Goal: Transaction & Acquisition: Purchase product/service

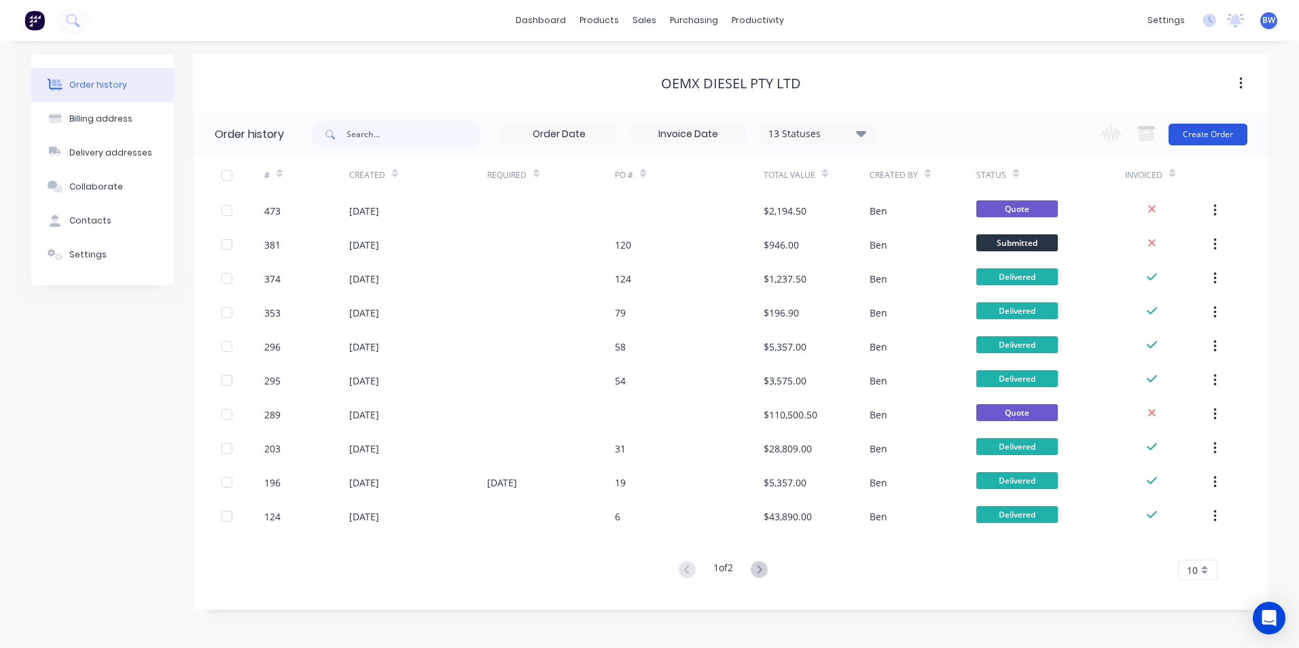
click at [1215, 140] on button "Create Order" at bounding box center [1207, 135] width 79 height 22
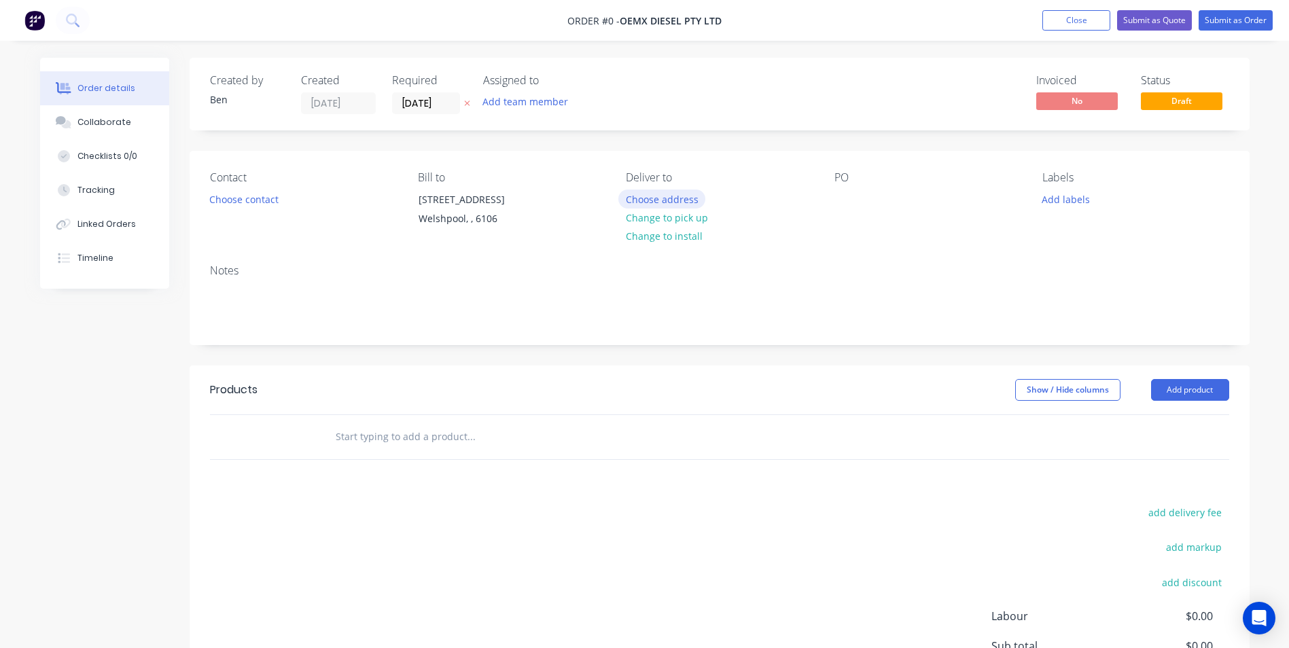
click at [668, 198] on button "Choose address" at bounding box center [661, 199] width 87 height 18
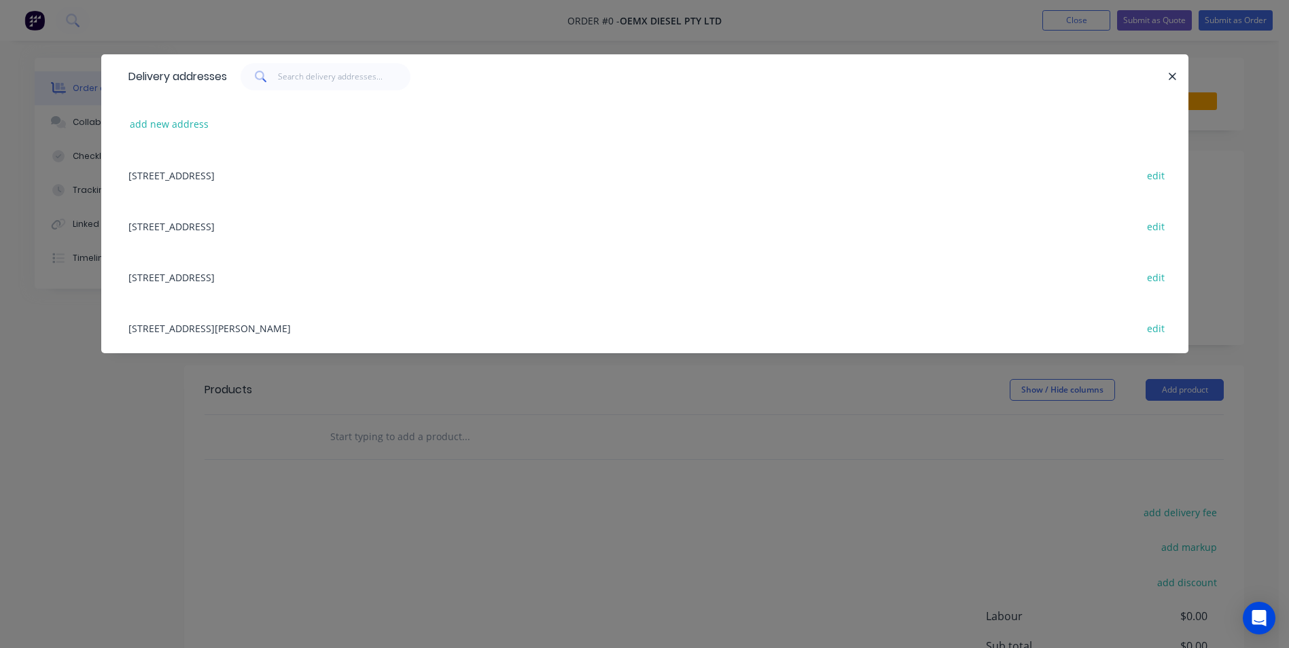
click at [260, 332] on div "[STREET_ADDRESS][PERSON_NAME] edit" at bounding box center [645, 327] width 1046 height 51
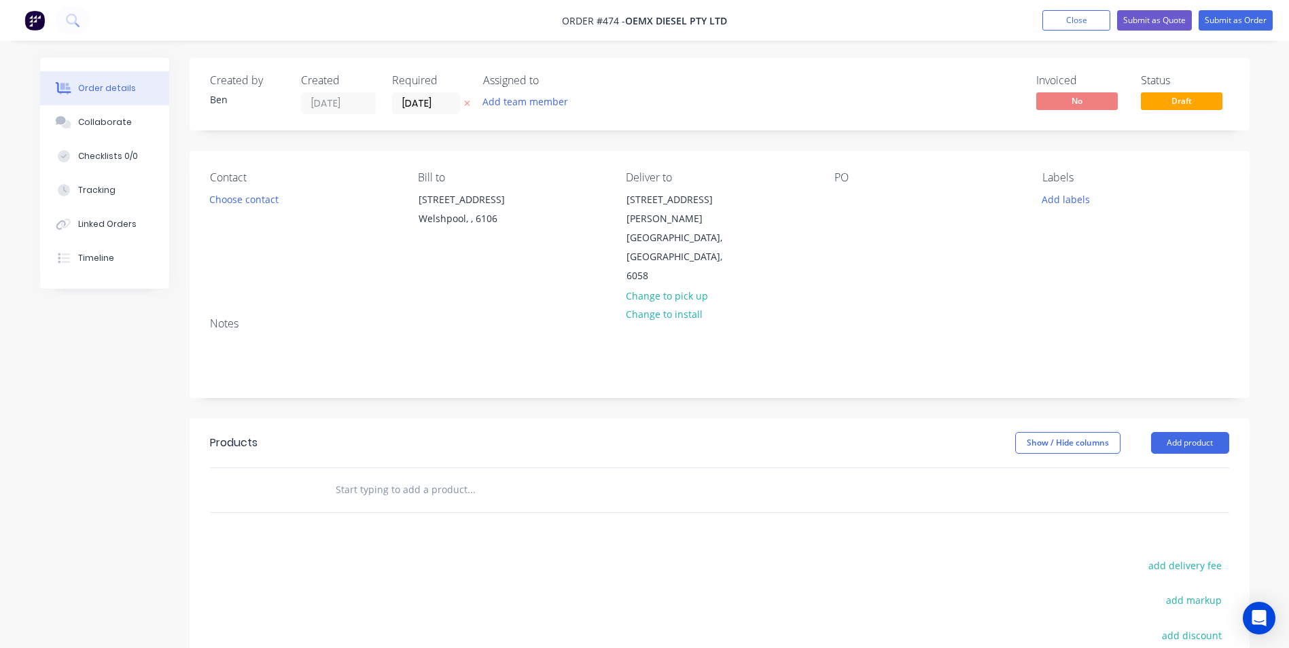
click at [465, 107] on icon at bounding box center [467, 103] width 6 height 8
click at [476, 214] on div "Welshpool, , 6106" at bounding box center [474, 218] width 113 height 19
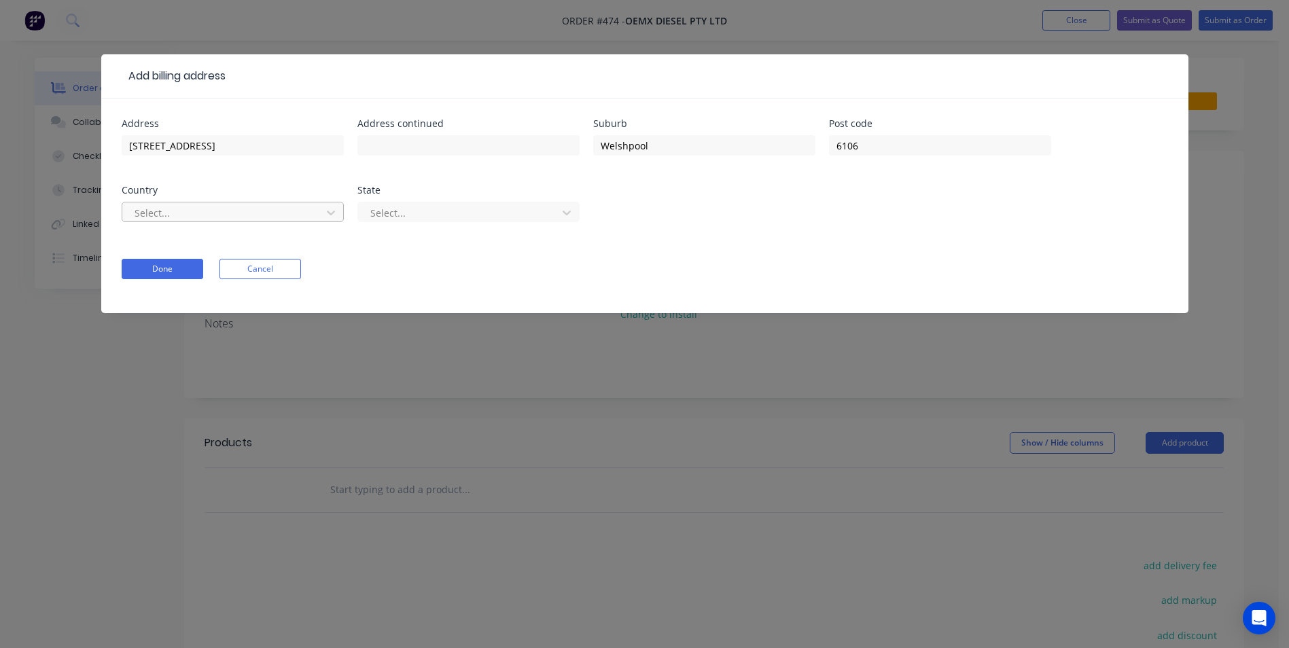
click at [276, 216] on div at bounding box center [223, 212] width 181 height 17
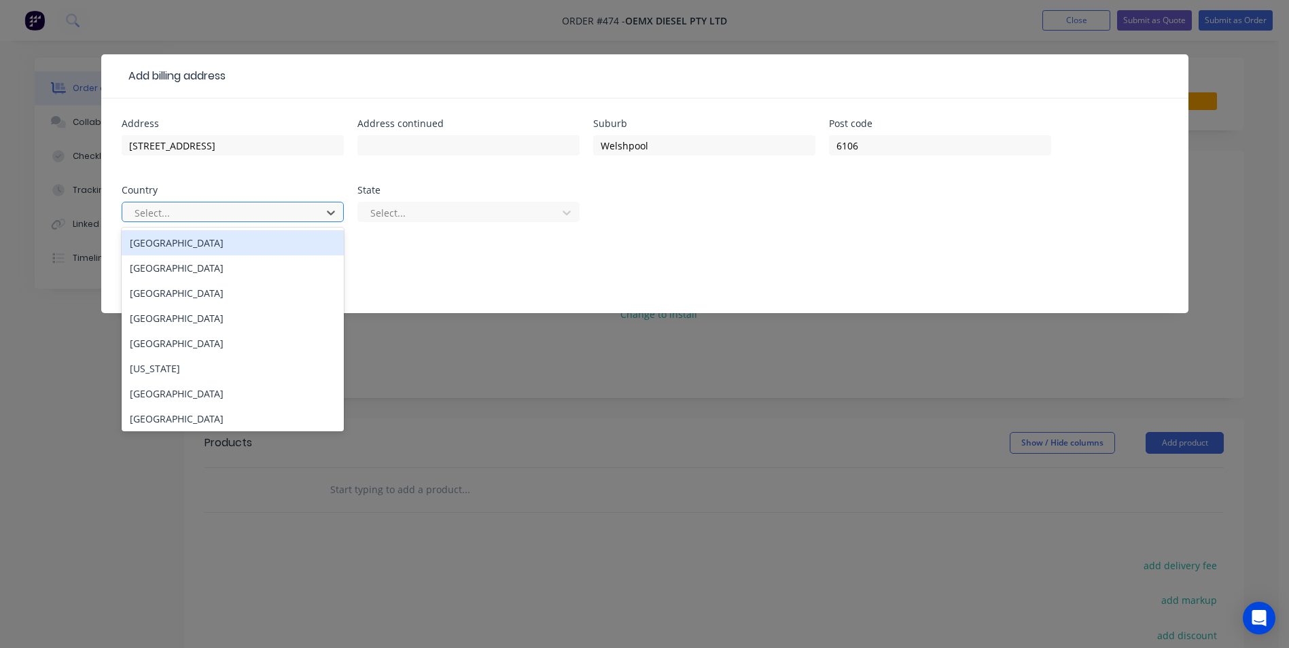
click at [286, 208] on div at bounding box center [223, 212] width 181 height 17
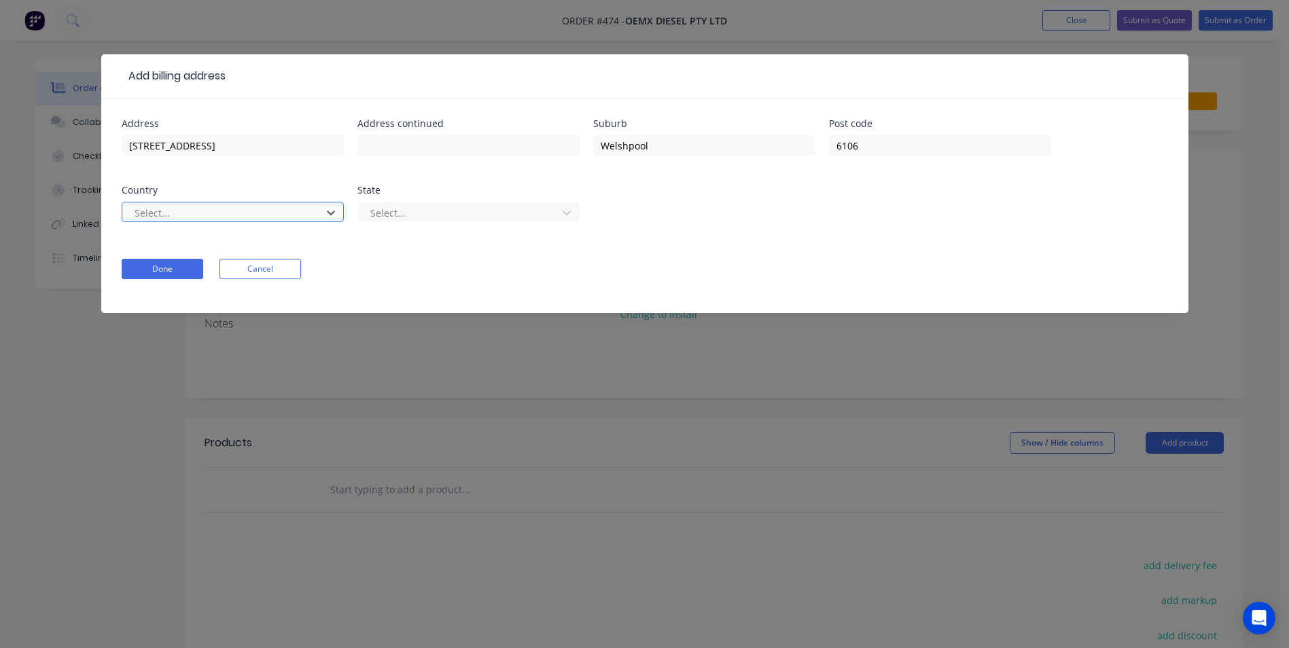
click at [302, 209] on div at bounding box center [223, 212] width 181 height 17
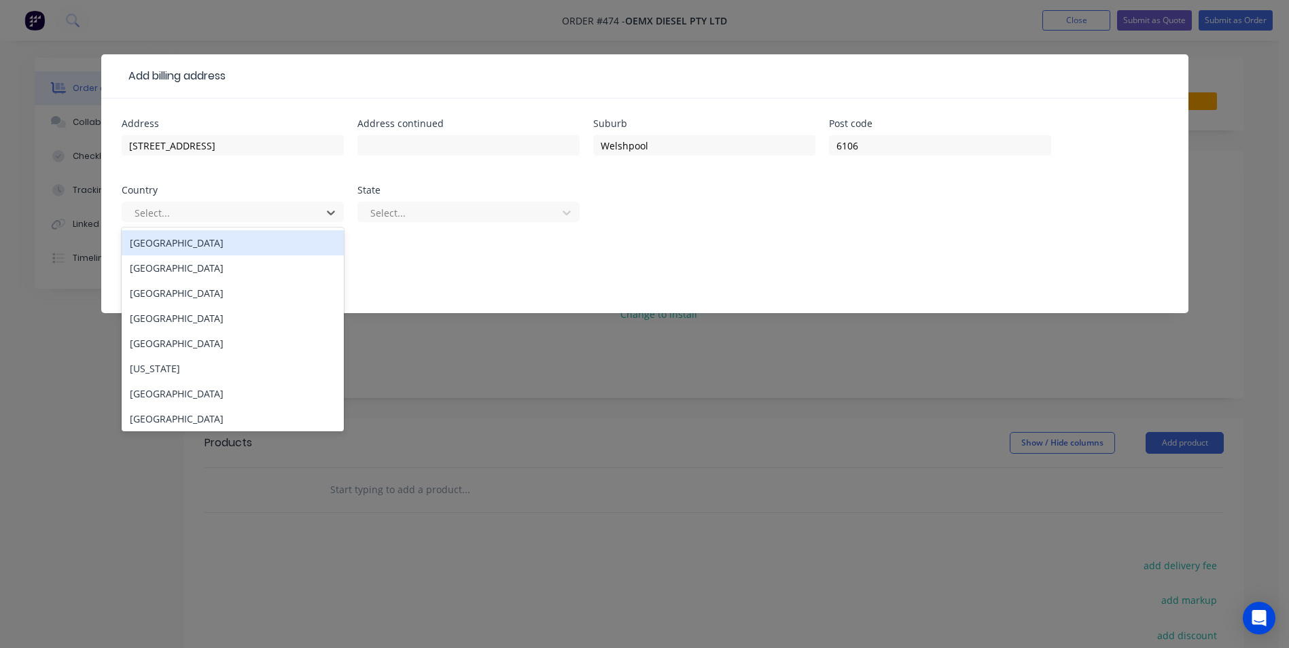
click at [257, 244] on div "[GEOGRAPHIC_DATA]" at bounding box center [233, 242] width 222 height 25
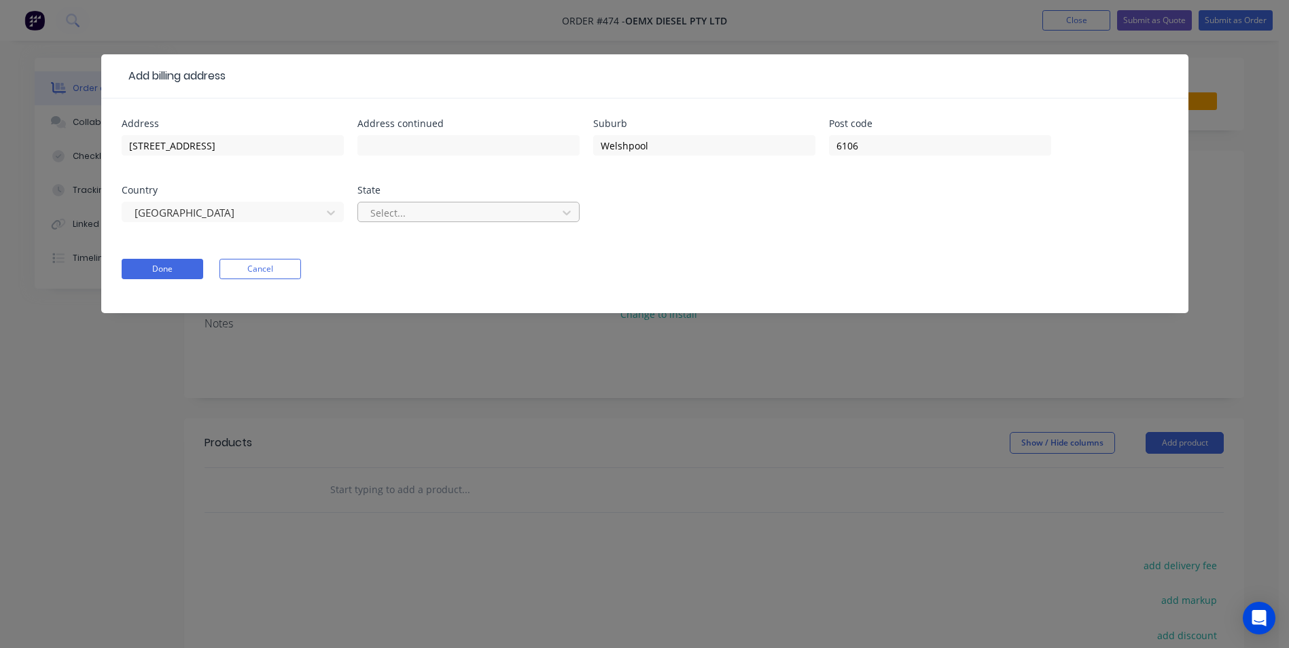
click at [370, 219] on input "text" at bounding box center [370, 213] width 3 height 14
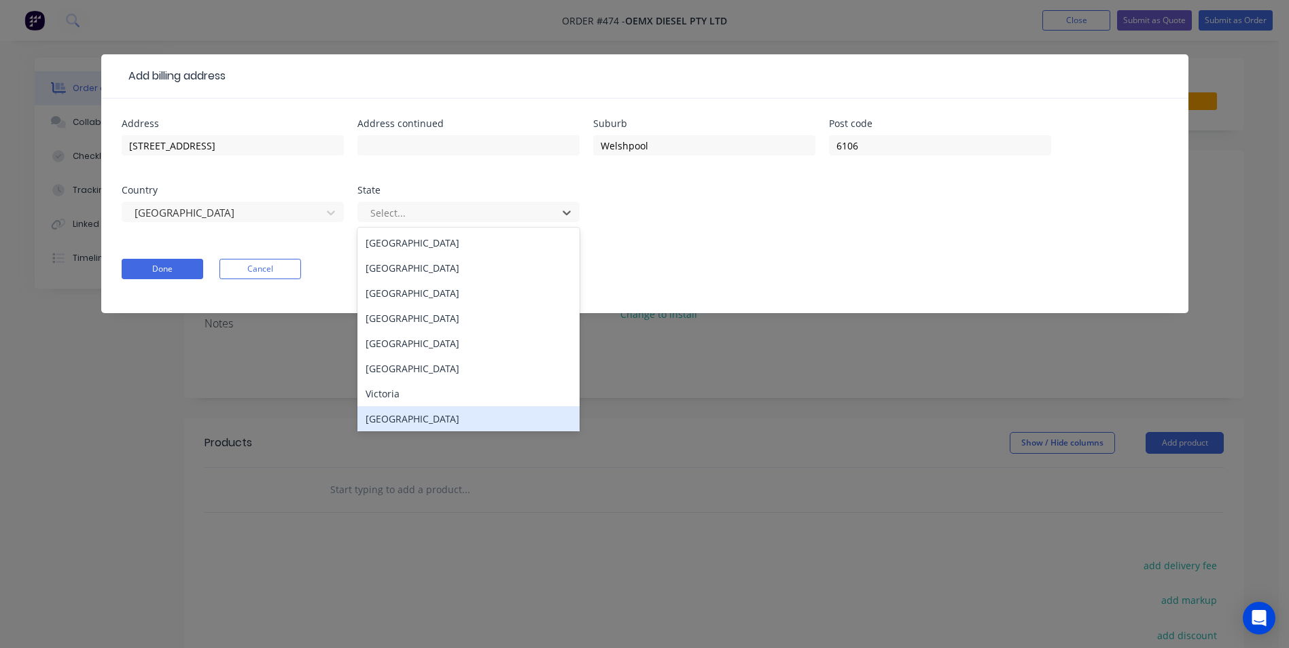
click at [401, 413] on div "[GEOGRAPHIC_DATA]" at bounding box center [468, 418] width 222 height 25
type input "[STREET_ADDRESS]"
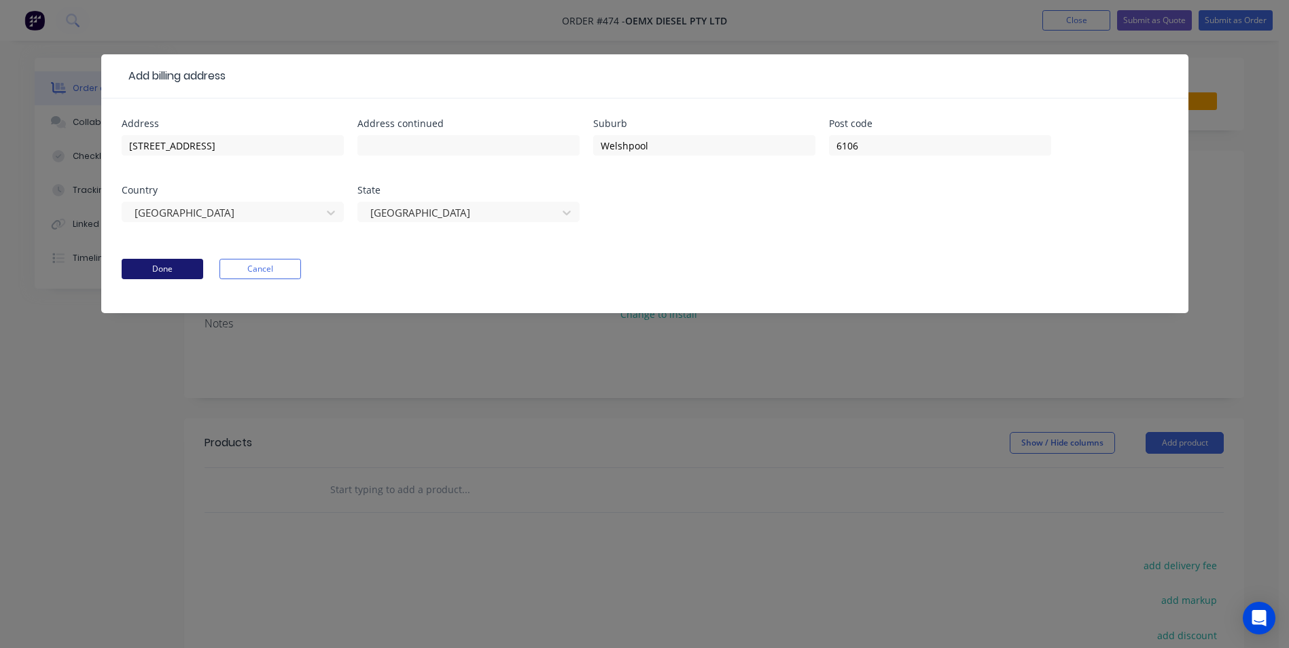
click at [170, 268] on button "Done" at bounding box center [163, 269] width 82 height 20
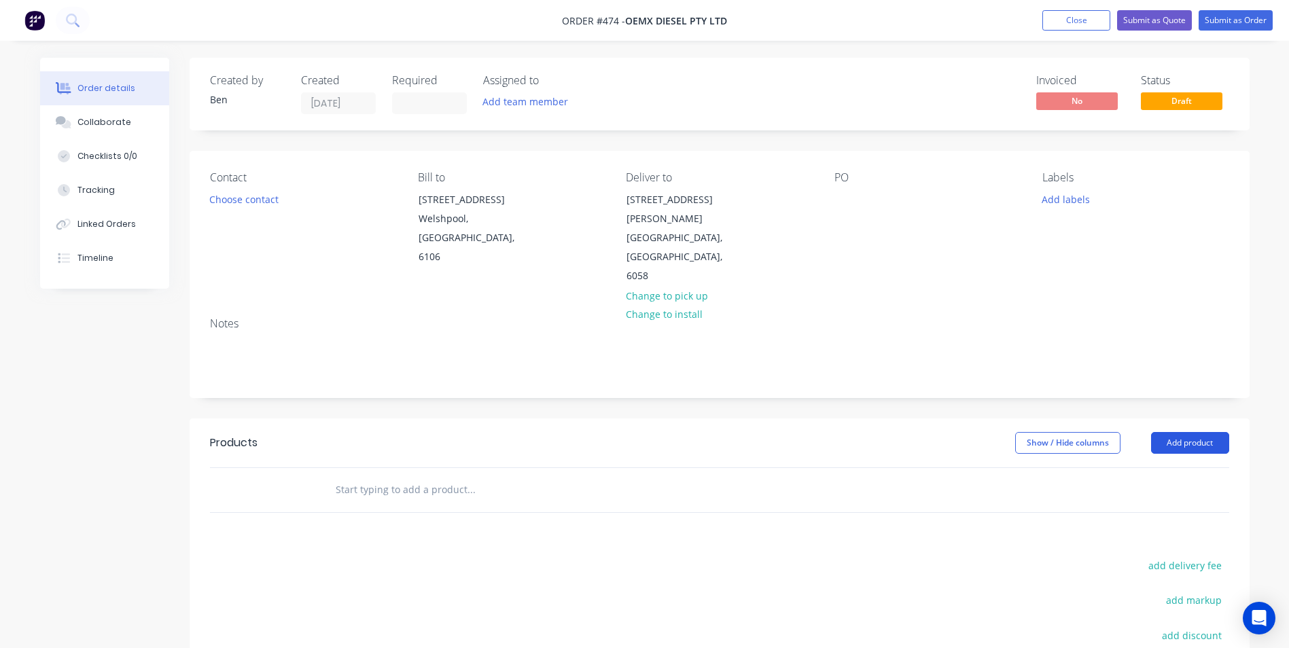
click at [1172, 432] on button "Add product" at bounding box center [1190, 443] width 78 height 22
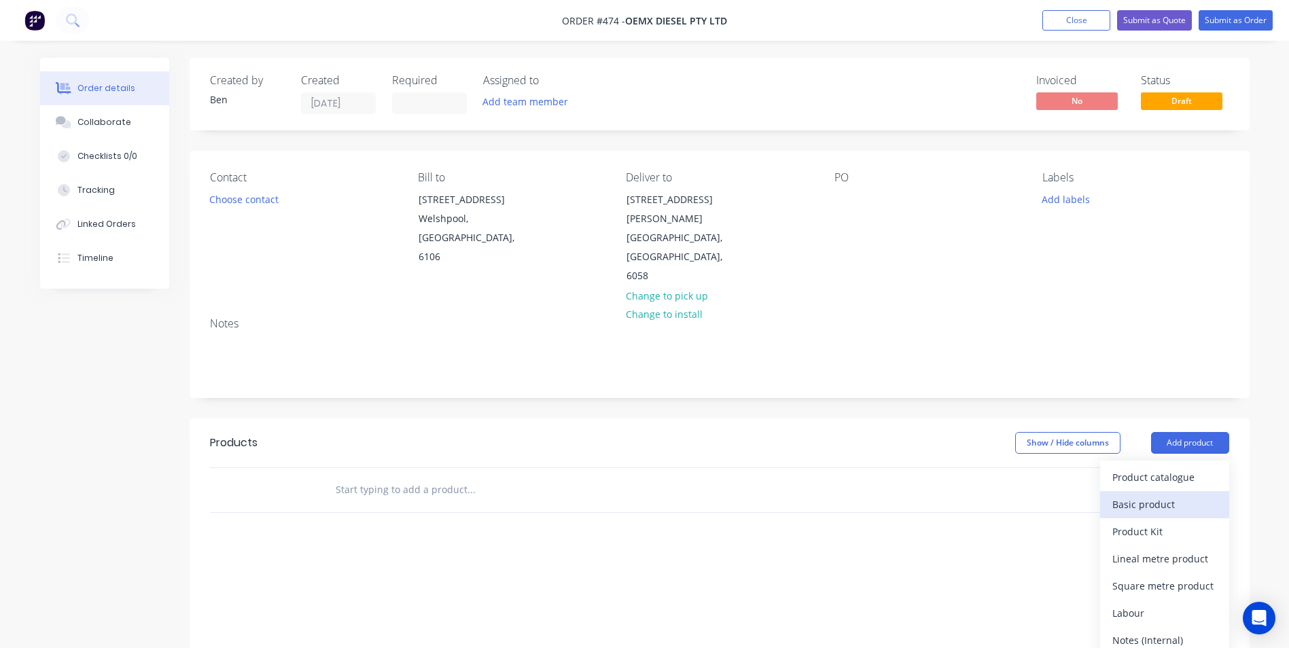
click at [1148, 494] on div "Basic product" at bounding box center [1164, 504] width 105 height 20
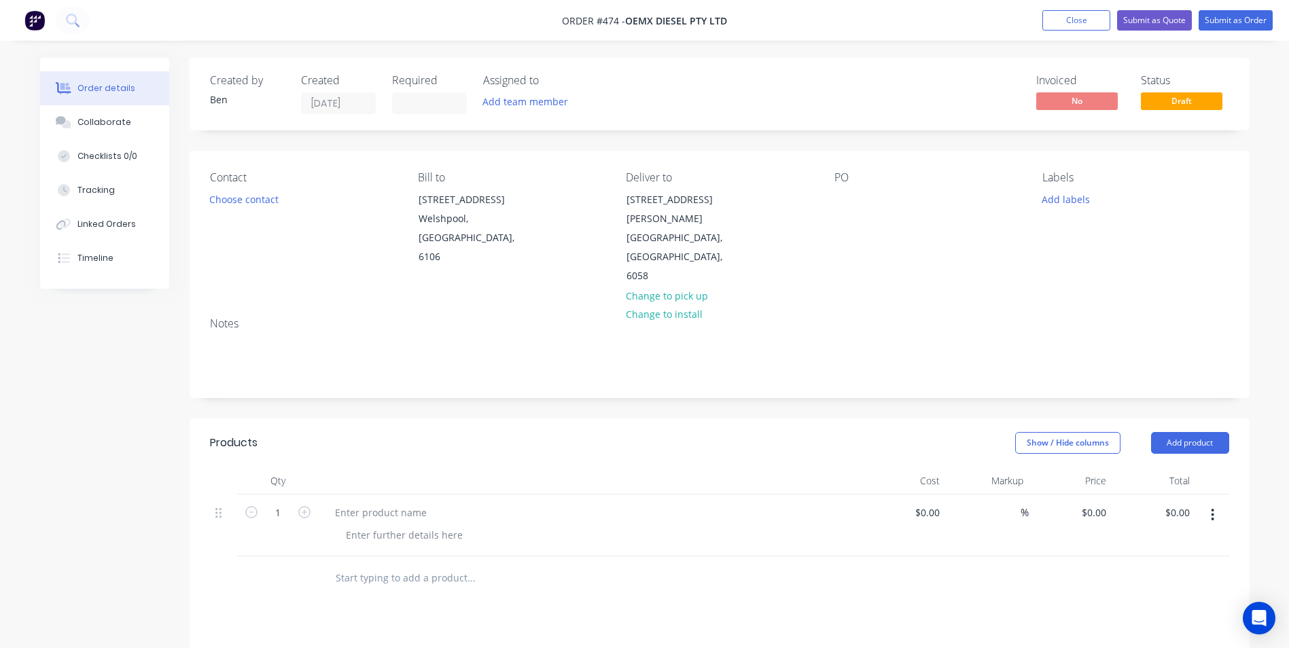
click at [310, 504] on button "button" at bounding box center [304, 511] width 18 height 14
type input "2"
click at [333, 503] on div at bounding box center [380, 513] width 113 height 20
click at [851, 194] on div at bounding box center [845, 200] width 22 height 20
click at [1094, 503] on div "0 $0.00" at bounding box center [1093, 513] width 37 height 20
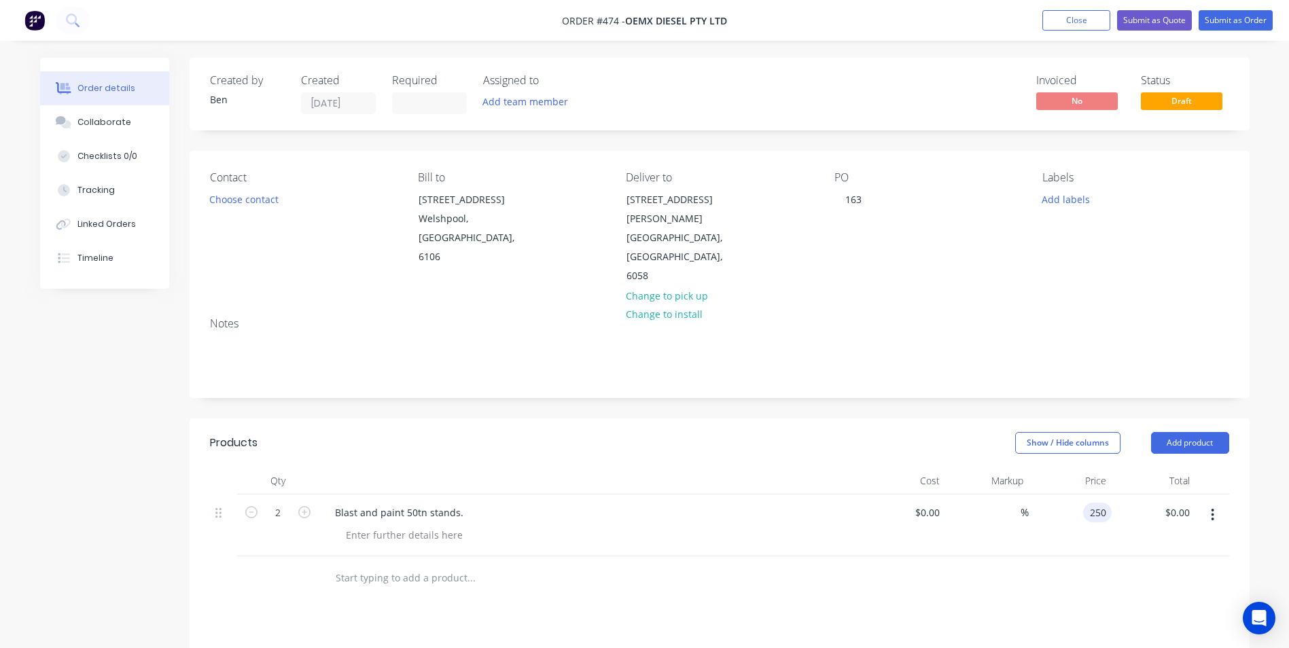
type input "$250.00"
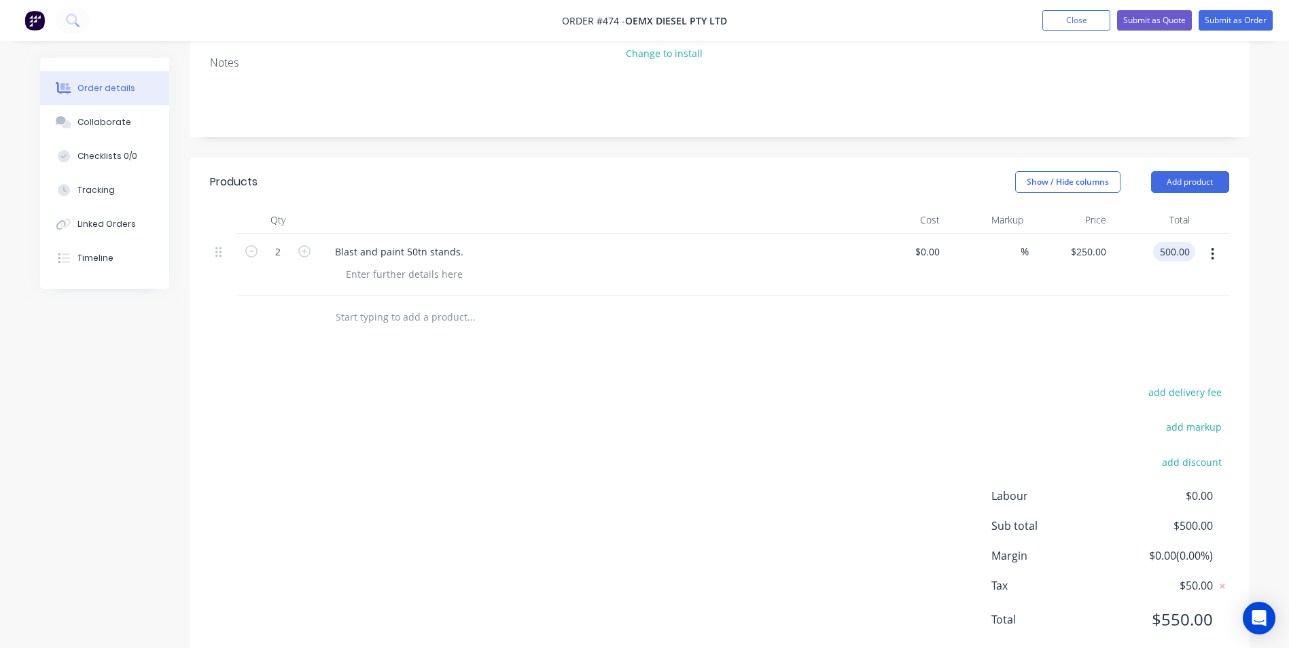
type input "$500.00"
click at [867, 494] on div "add delivery fee add markup add discount Labour $0.00 Sub total $500.00 Margin …" at bounding box center [719, 514] width 1019 height 262
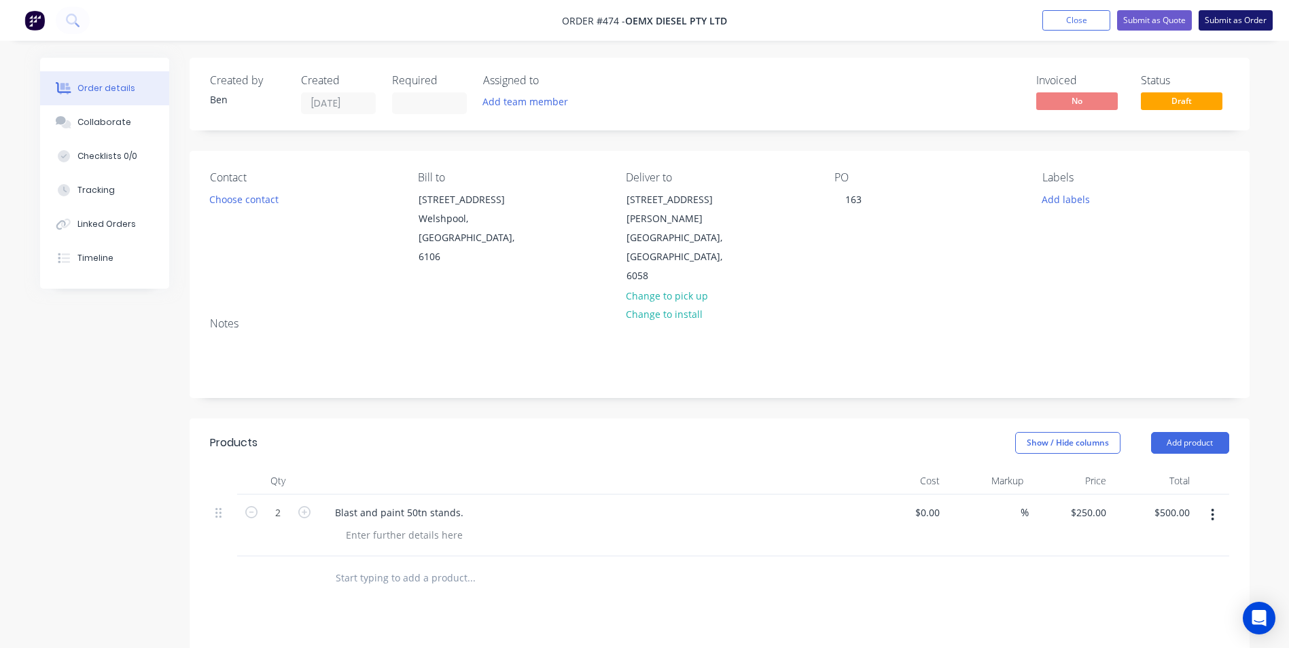
click at [1244, 20] on button "Submit as Order" at bounding box center [1235, 20] width 74 height 20
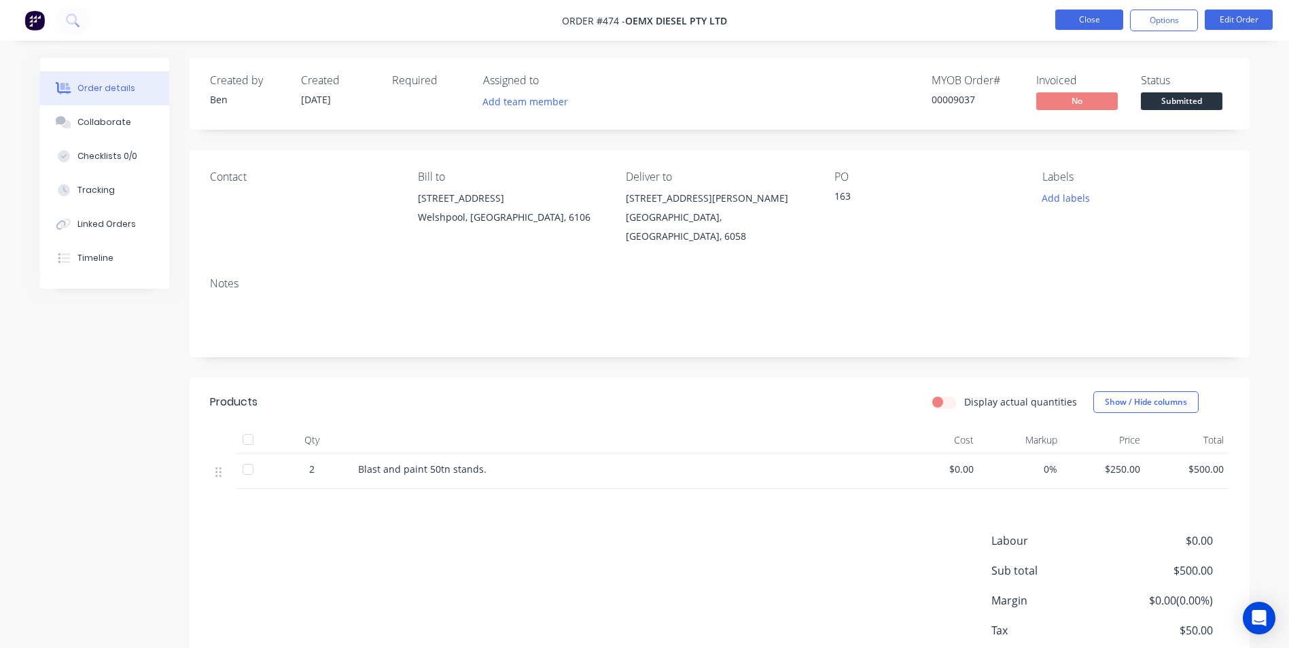
click at [1113, 20] on button "Close" at bounding box center [1089, 20] width 68 height 20
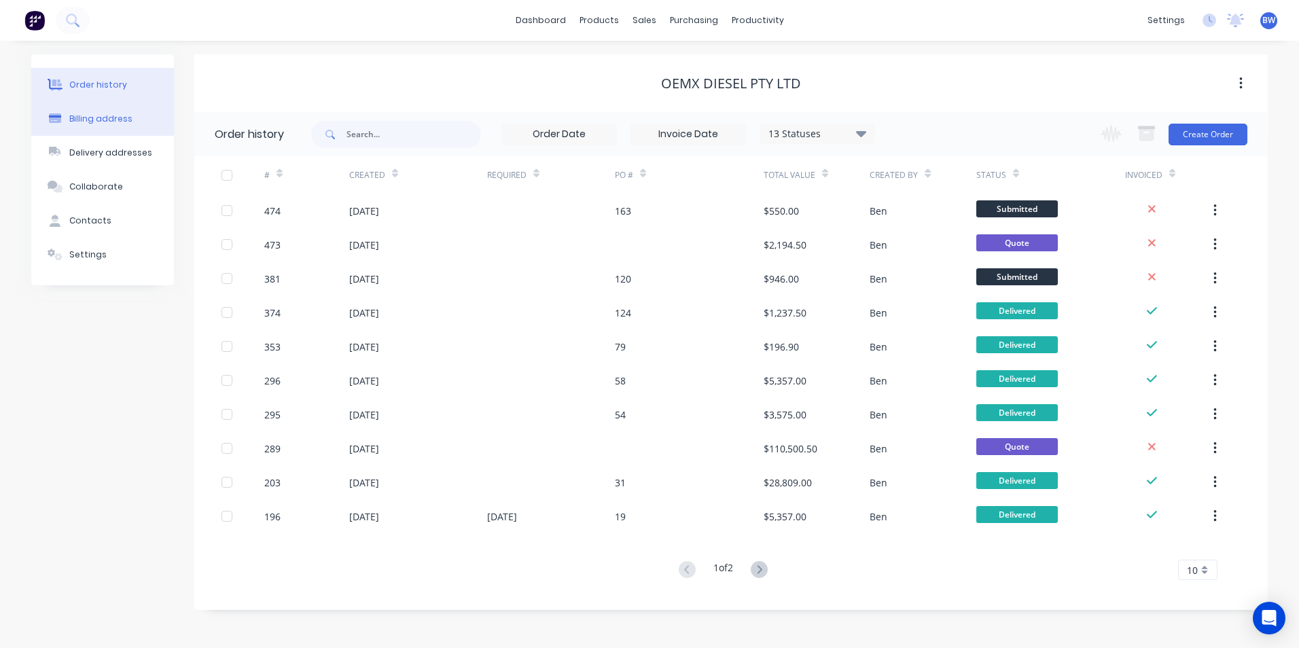
click at [118, 114] on div "Billing address" at bounding box center [100, 119] width 63 height 12
select select "AU"
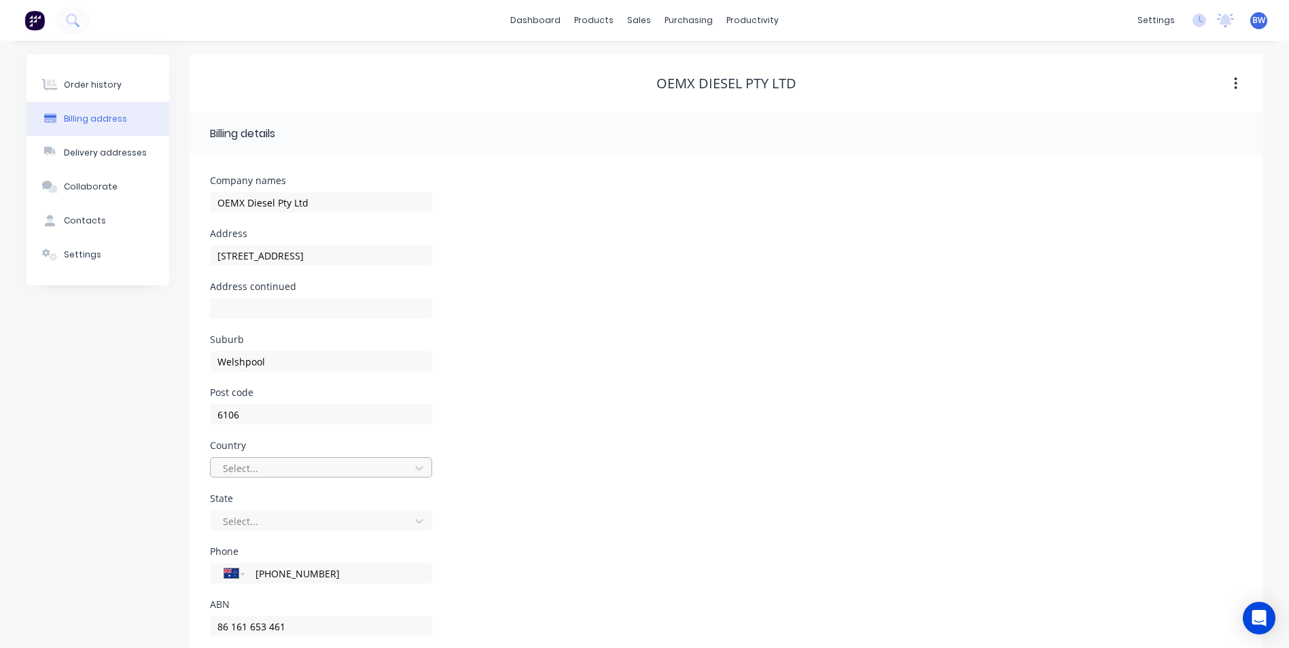
click at [332, 464] on div "Select..." at bounding box center [321, 467] width 222 height 20
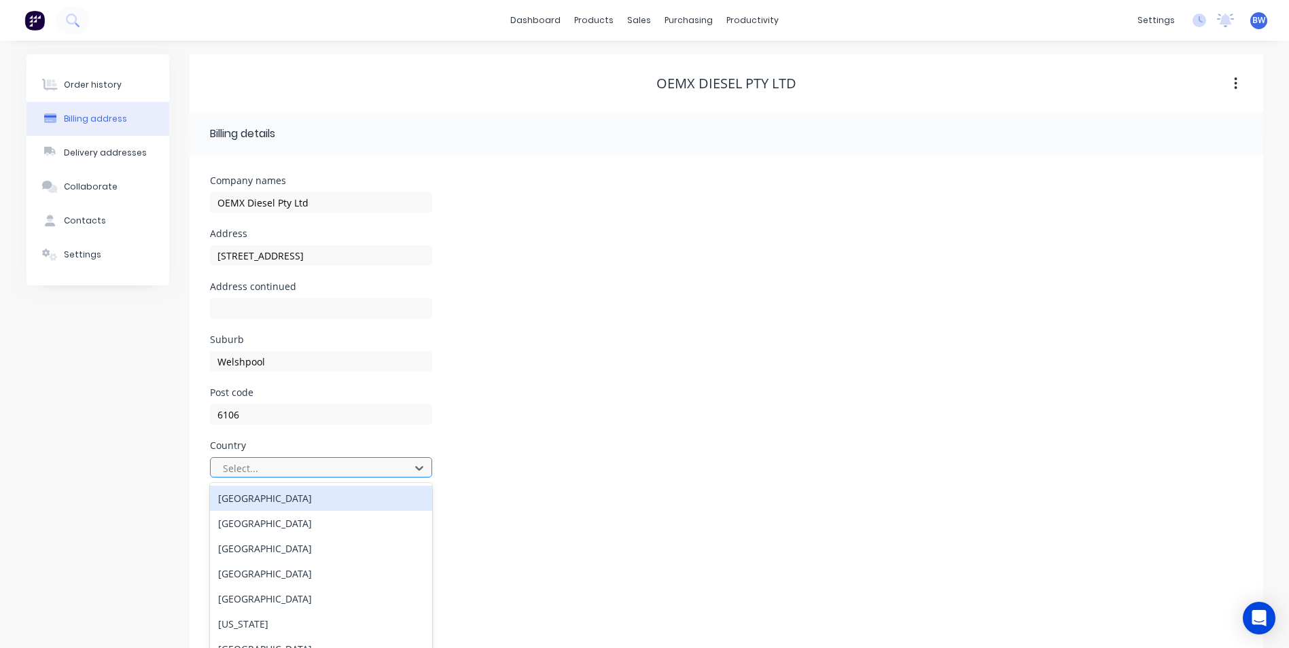
scroll to position [32, 0]
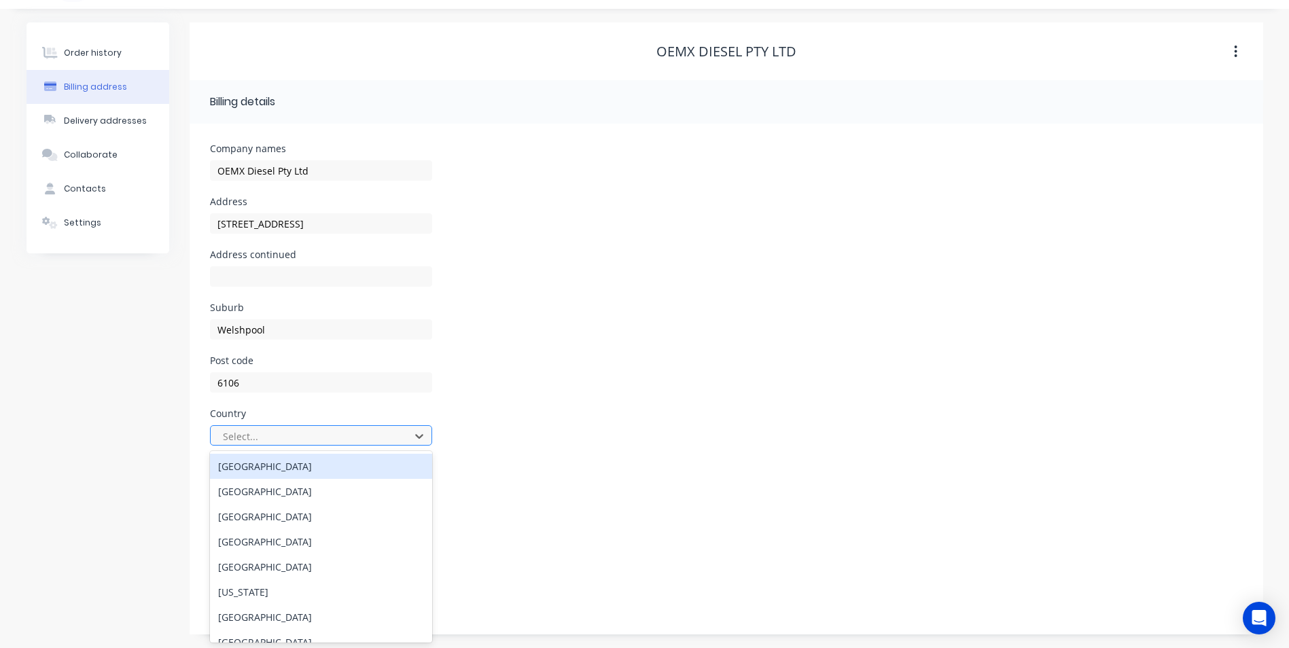
click at [332, 464] on div "[GEOGRAPHIC_DATA]" at bounding box center [321, 466] width 222 height 25
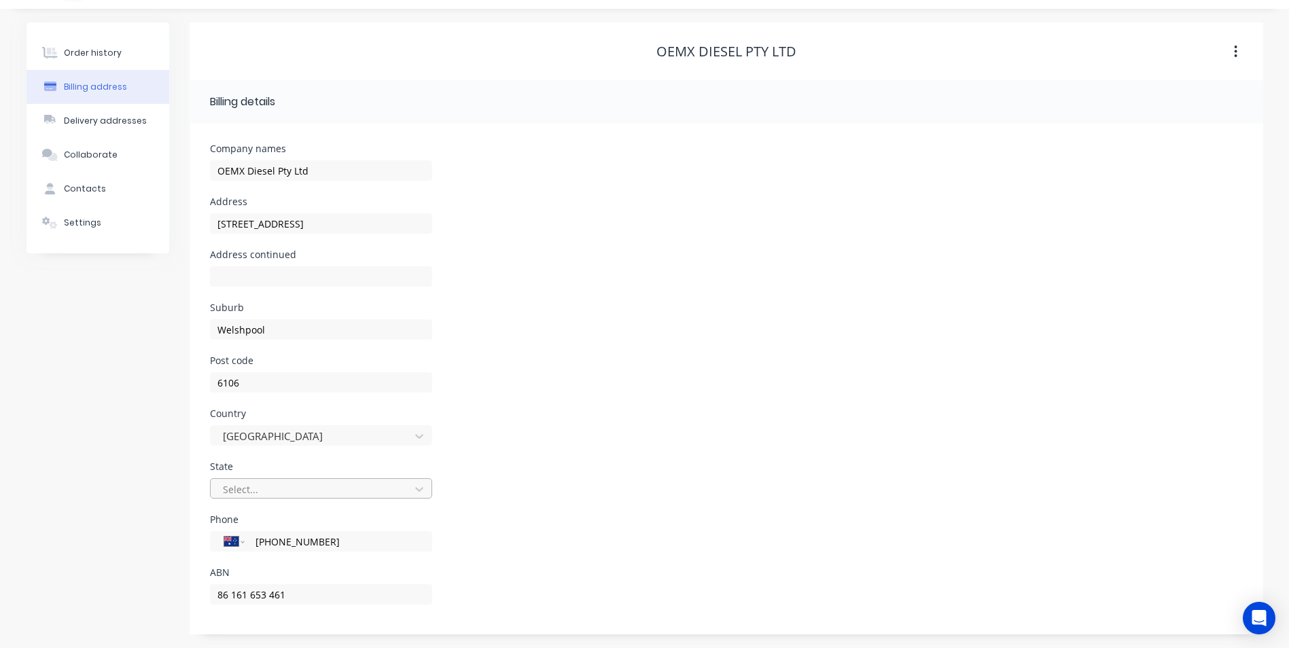
click at [332, 482] on div at bounding box center [311, 489] width 181 height 17
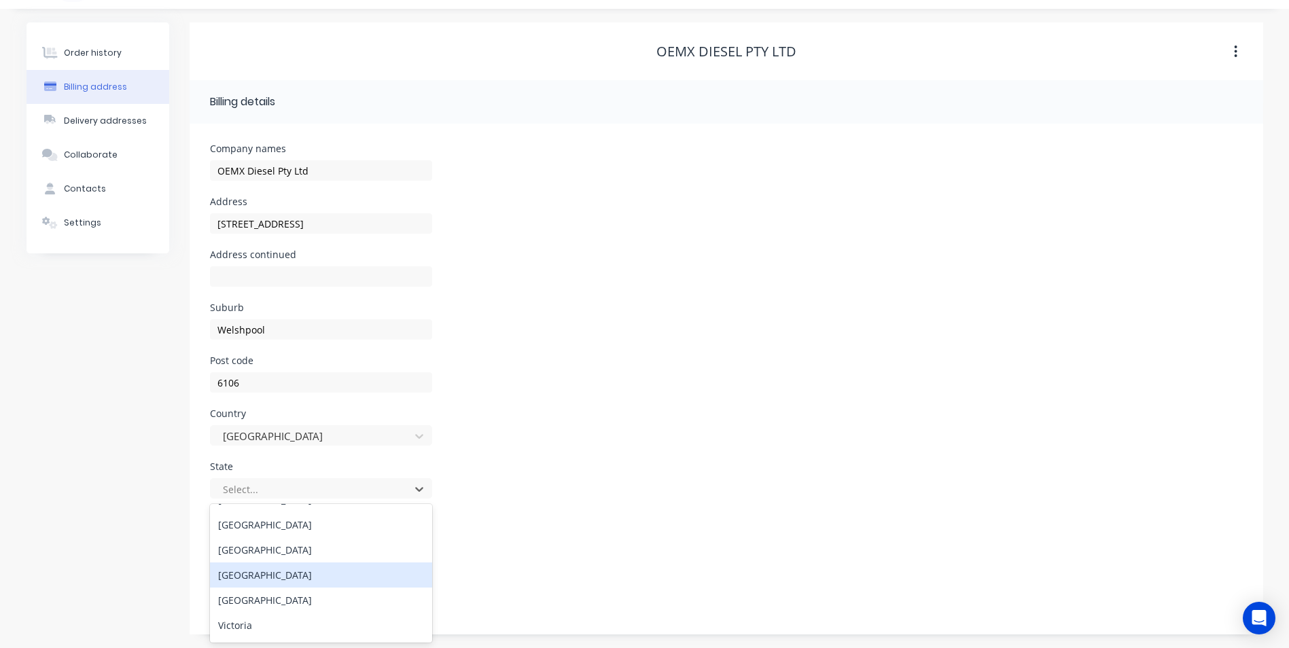
scroll to position [68, 0]
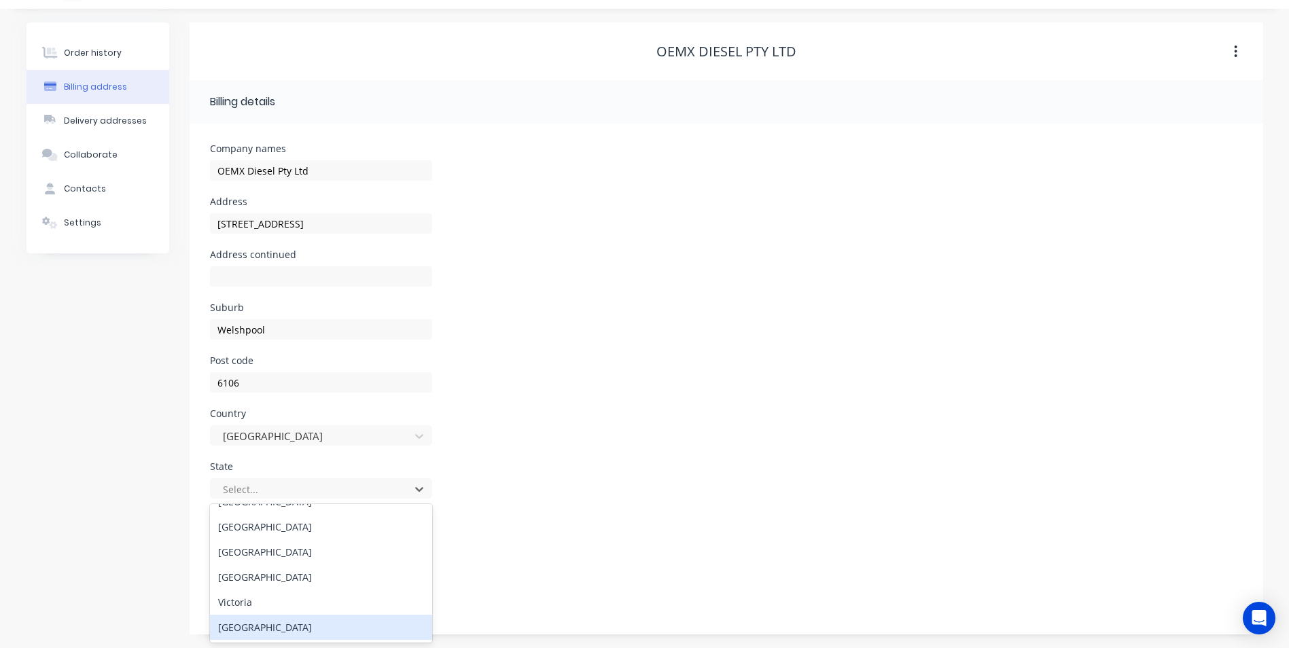
click at [298, 621] on div "[GEOGRAPHIC_DATA]" at bounding box center [321, 627] width 222 height 25
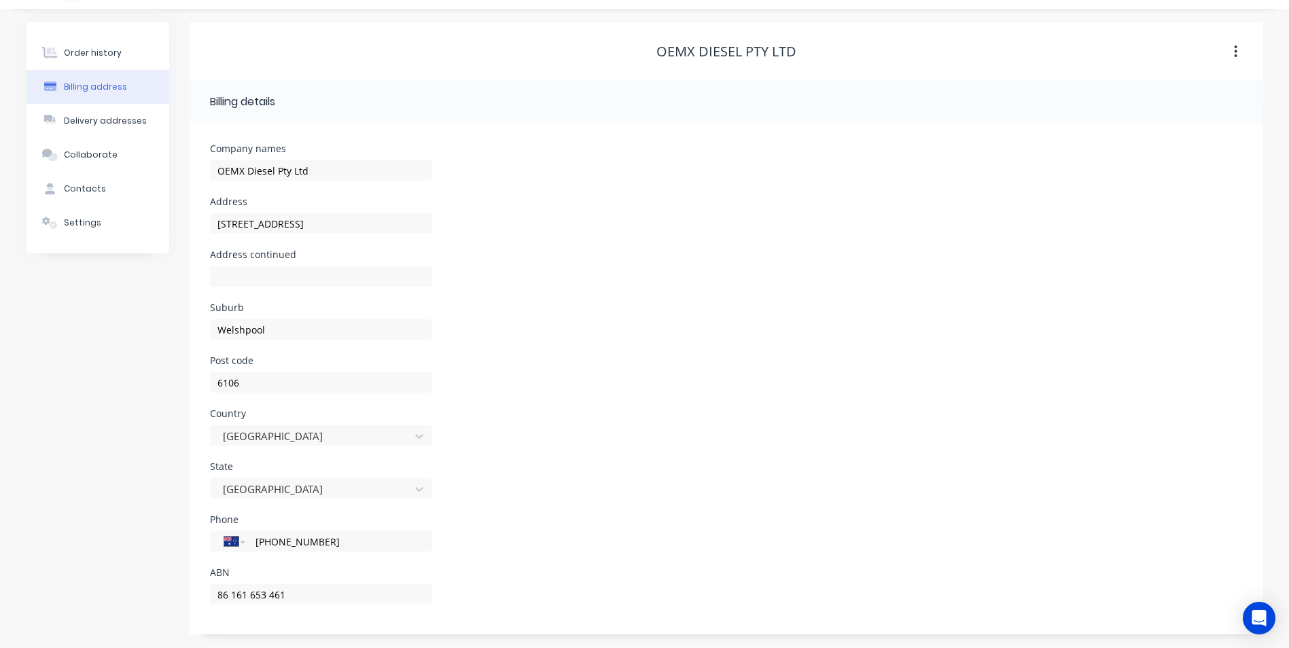
type input "[STREET_ADDRESS]"
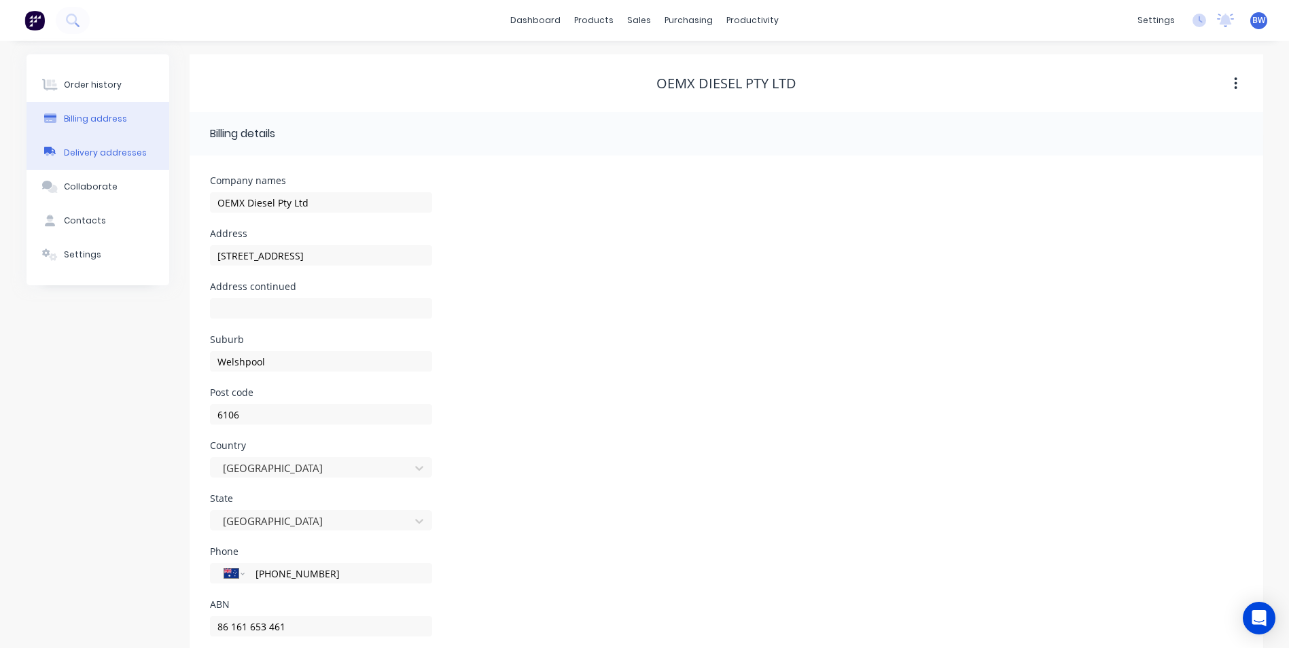
click at [77, 149] on div "Delivery addresses" at bounding box center [105, 153] width 83 height 12
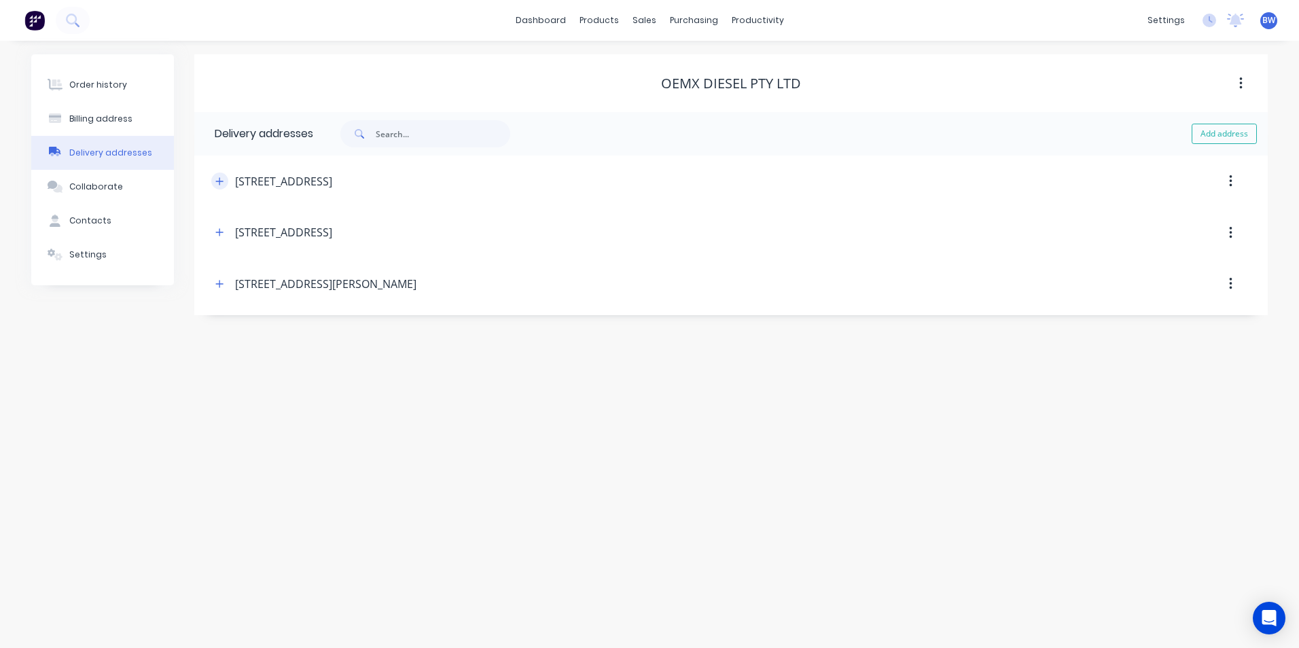
click at [213, 181] on button "button" at bounding box center [219, 181] width 17 height 17
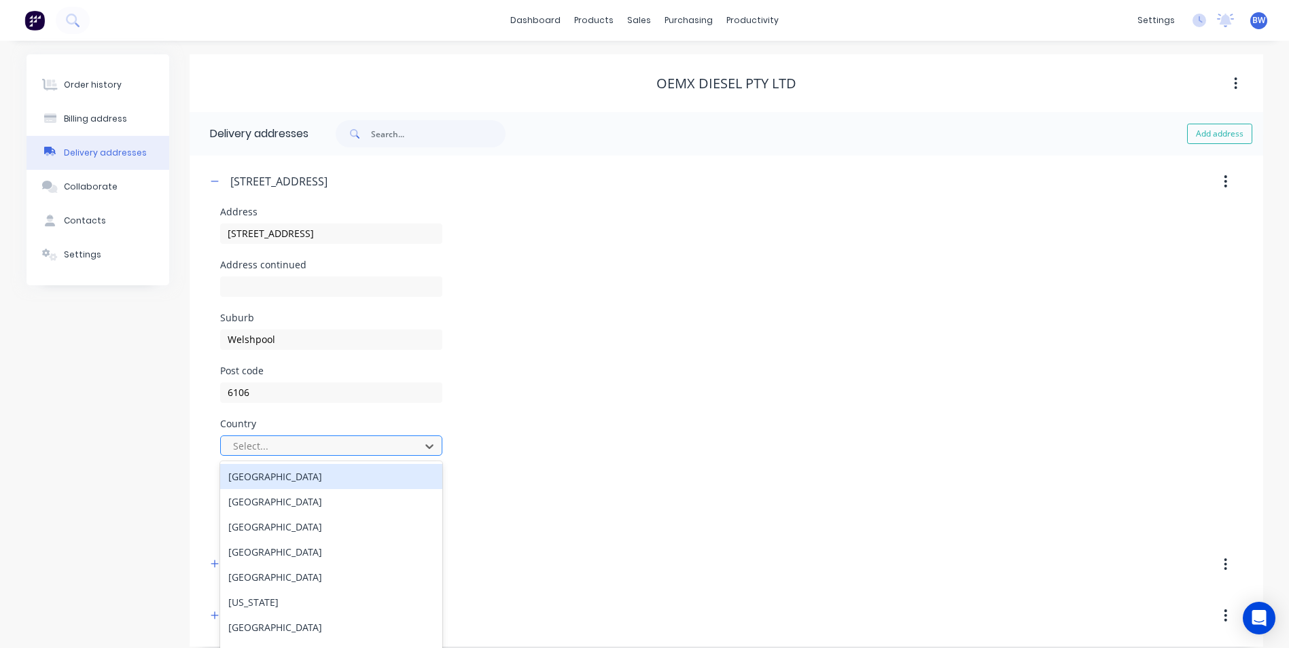
click at [274, 439] on div at bounding box center [322, 445] width 181 height 17
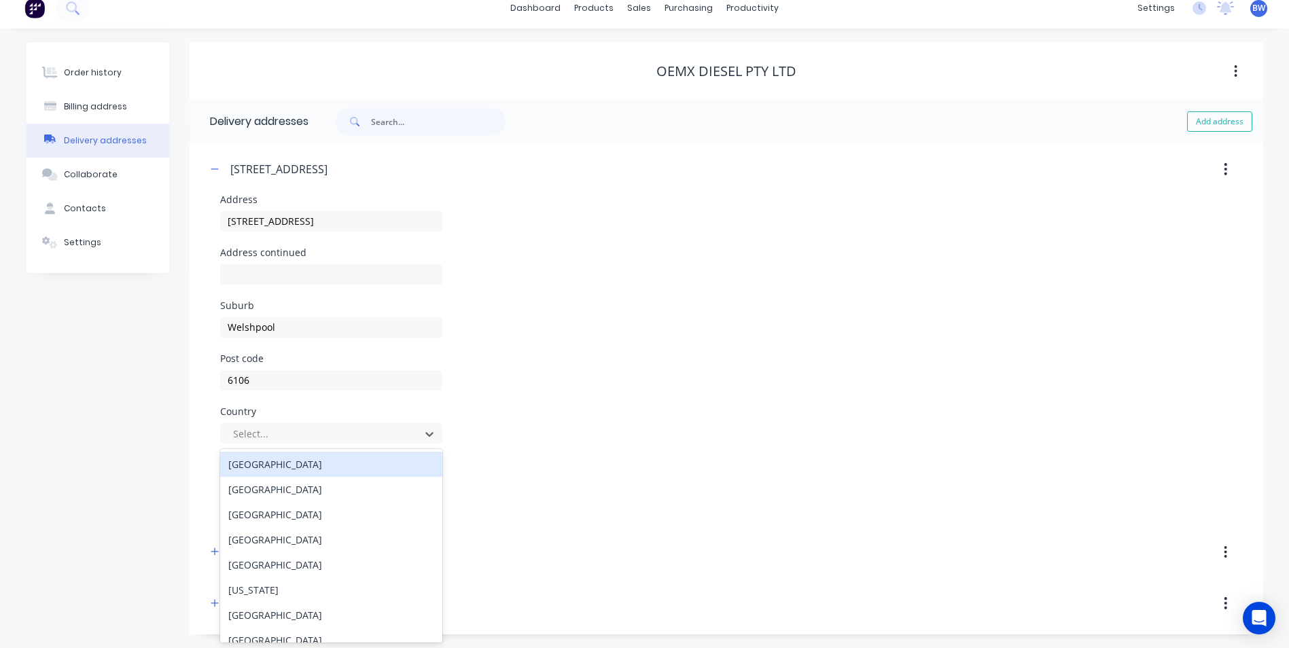
click at [278, 456] on div "[GEOGRAPHIC_DATA]" at bounding box center [331, 464] width 222 height 25
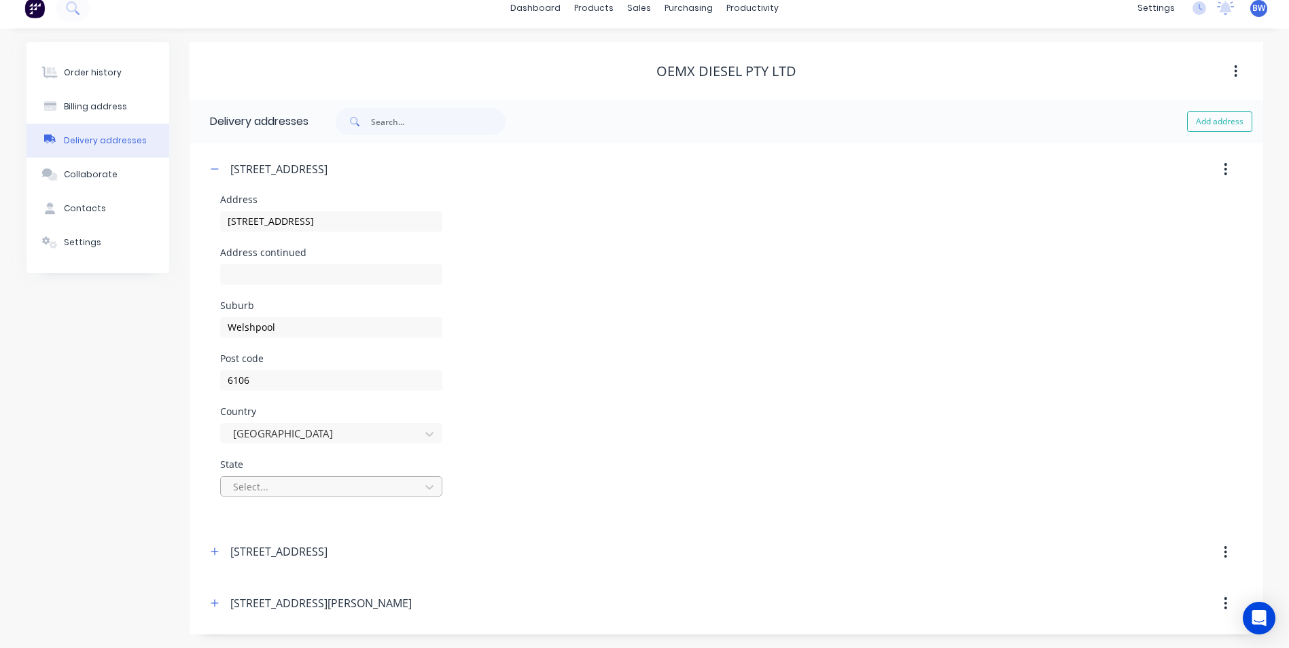
click at [285, 490] on div at bounding box center [322, 486] width 181 height 17
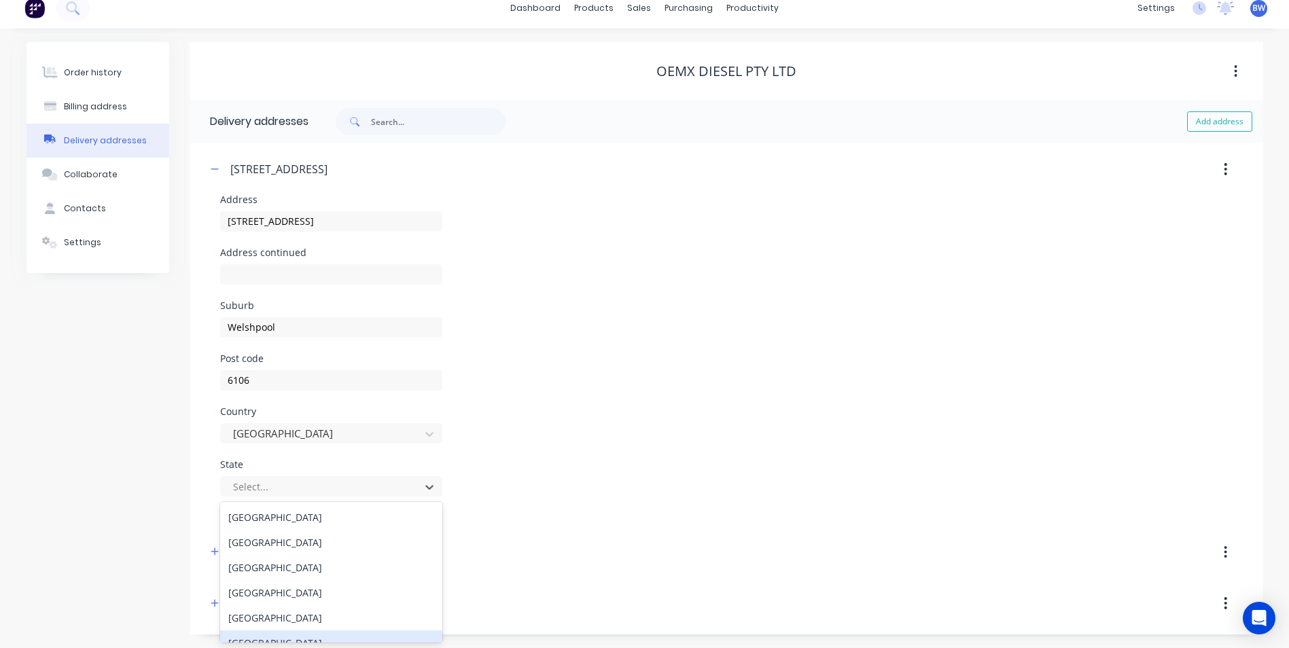
scroll to position [66, 0]
click at [293, 628] on div "[GEOGRAPHIC_DATA]" at bounding box center [331, 627] width 222 height 25
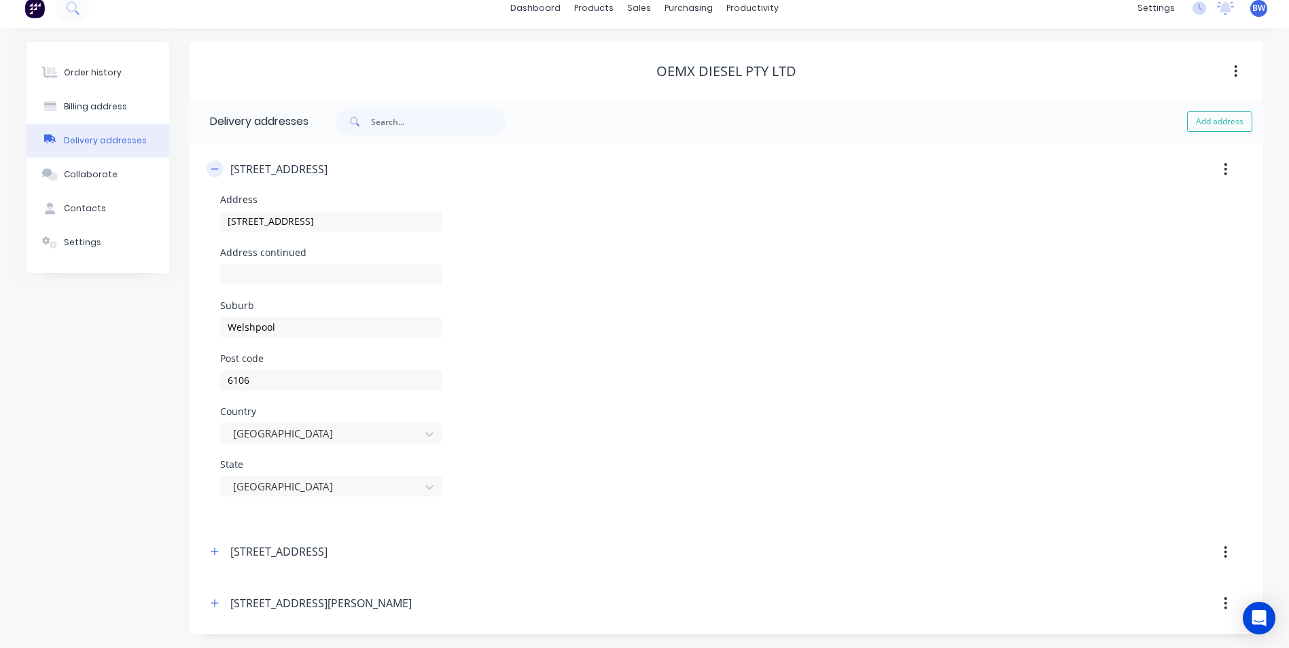
click at [220, 164] on button "button" at bounding box center [214, 168] width 17 height 17
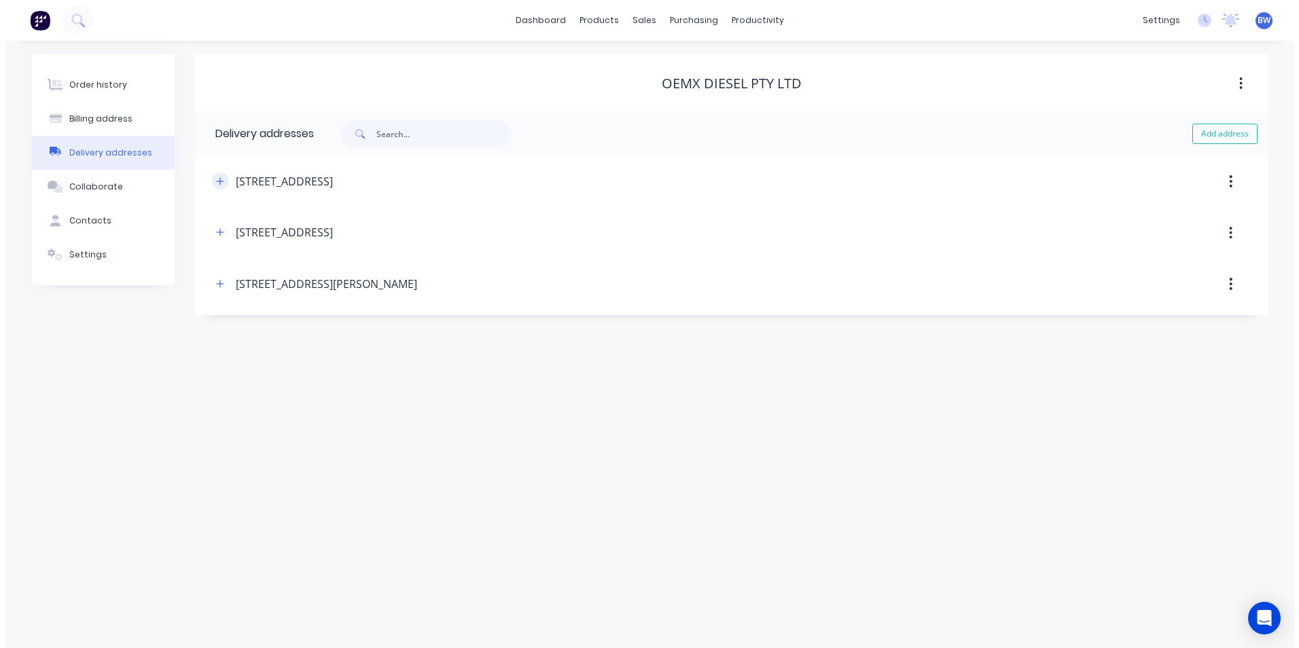
scroll to position [0, 0]
click at [1234, 238] on button "button" at bounding box center [1230, 233] width 32 height 24
click at [1212, 259] on div "Delete" at bounding box center [1182, 269] width 105 height 20
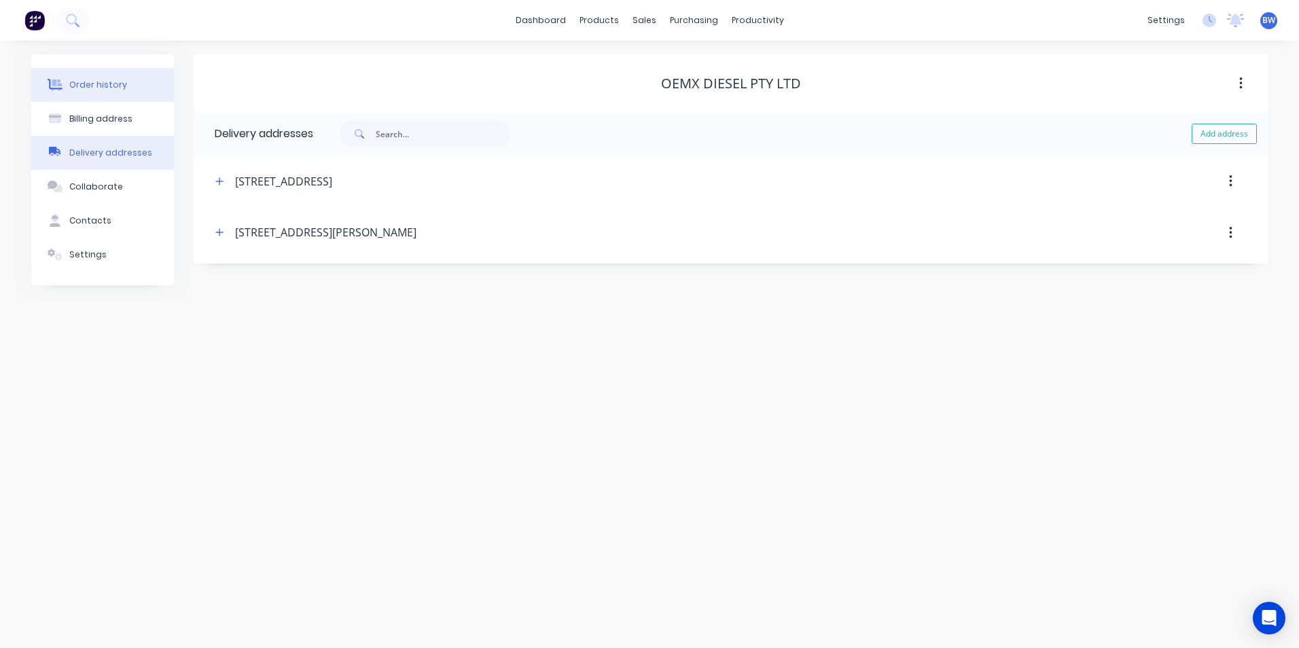
click at [92, 86] on div "Order history" at bounding box center [98, 85] width 58 height 12
